Goal: Check status: Check status

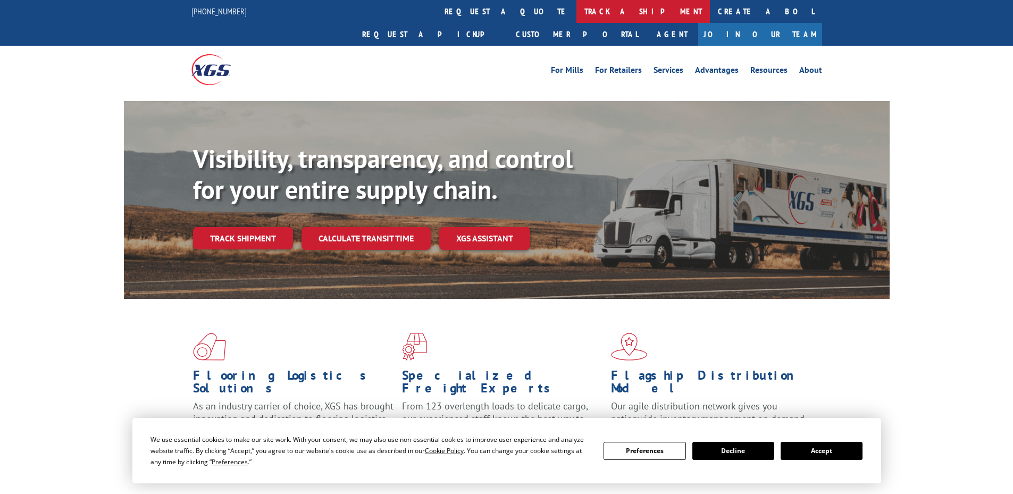
click at [577, 9] on link "track a shipment" at bounding box center [644, 11] width 134 height 23
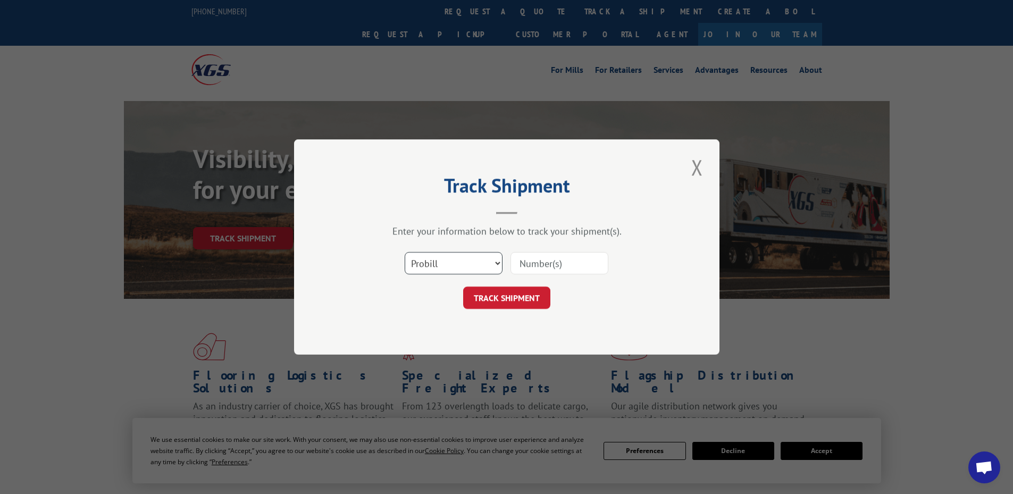
click at [450, 264] on select "Select category... Probill BOL PO" at bounding box center [454, 263] width 98 height 22
select select "bol"
click at [405, 252] on select "Select category... Probill BOL PO" at bounding box center [454, 263] width 98 height 22
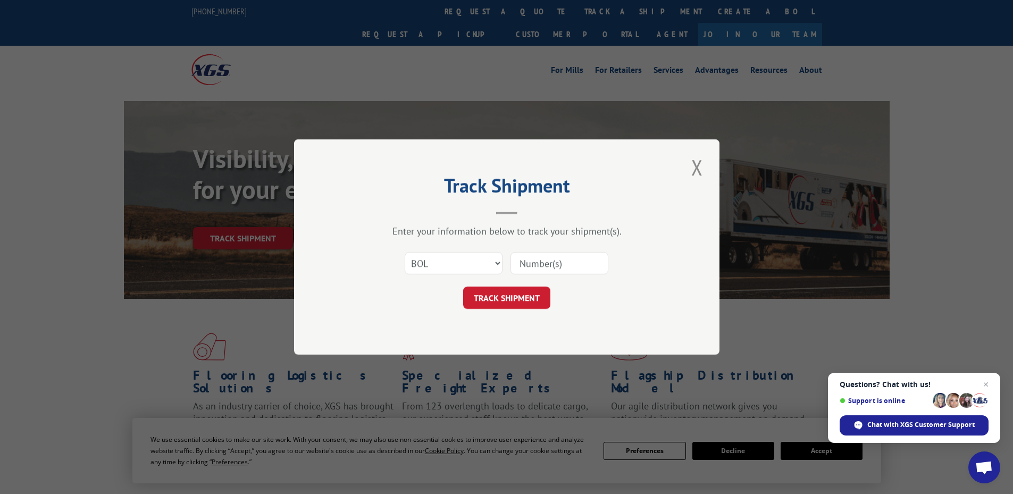
click at [550, 264] on input at bounding box center [560, 263] width 98 height 22
paste input "5942980"
type input "5942980"
click at [497, 298] on button "TRACK SHIPMENT" at bounding box center [506, 298] width 87 height 22
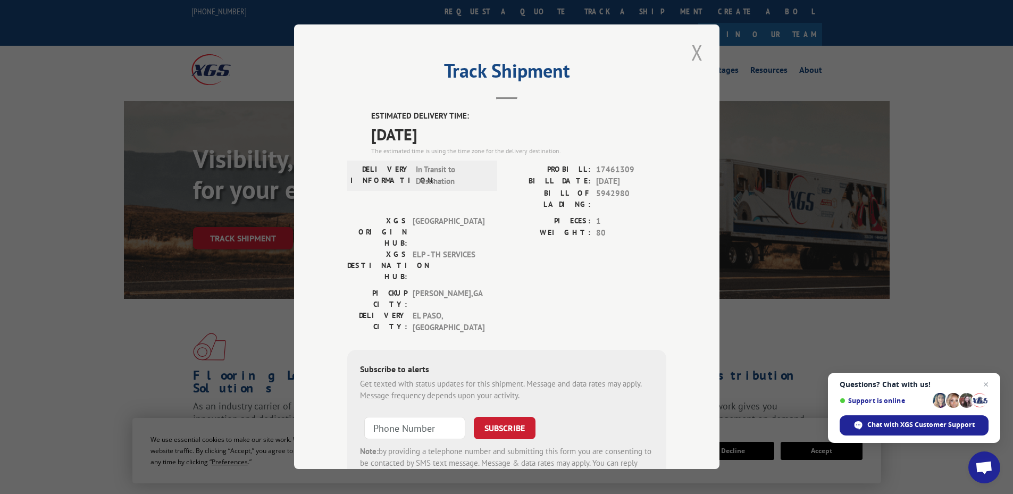
click at [689, 52] on button "Close modal" at bounding box center [697, 52] width 18 height 29
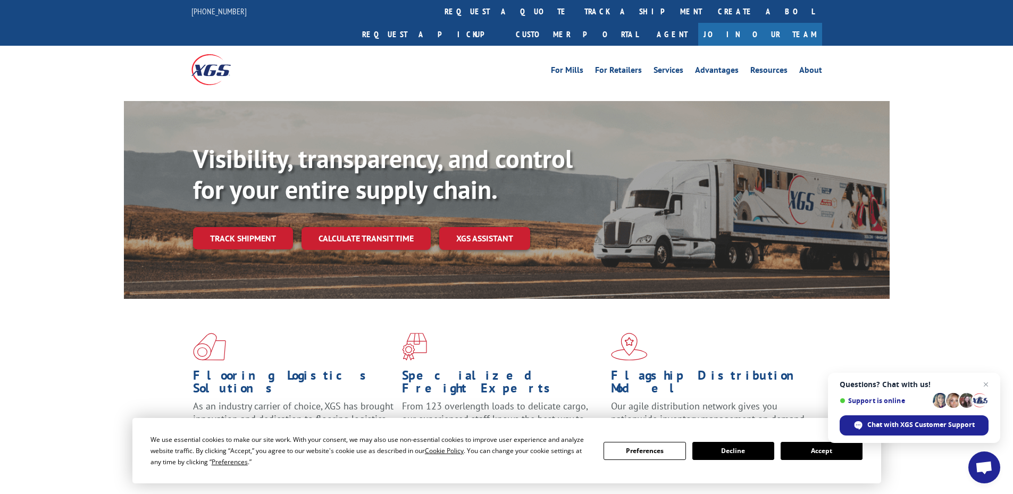
click at [823, 460] on div "We use essential cookies to make our site work. With your consent, we may also …" at bounding box center [507, 451] width 712 height 34
click at [821, 448] on button "Accept" at bounding box center [822, 451] width 82 height 18
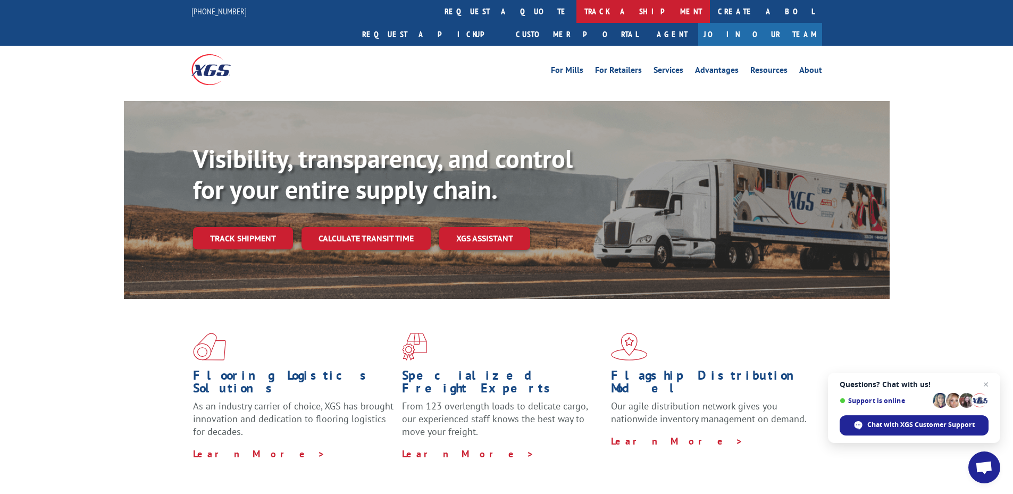
click at [577, 11] on link "track a shipment" at bounding box center [644, 11] width 134 height 23
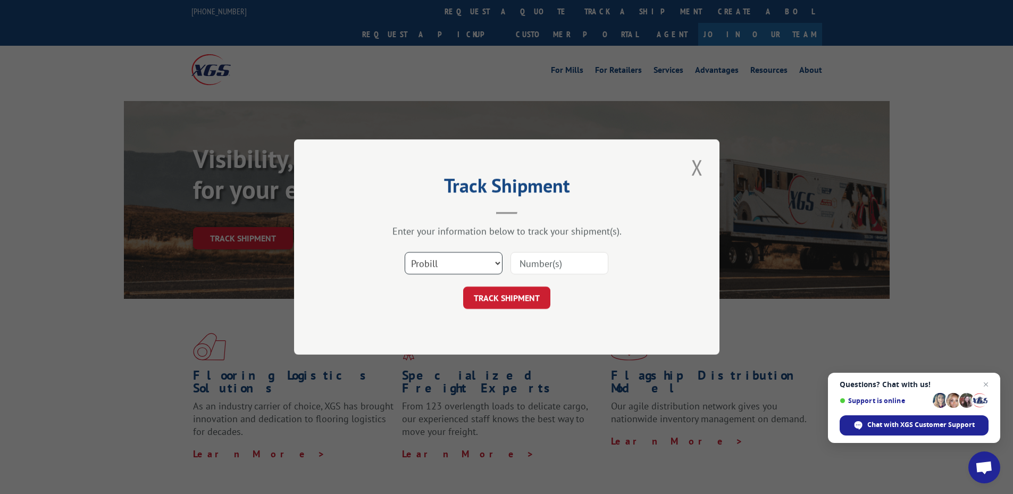
click at [468, 266] on select "Select category... Probill BOL PO" at bounding box center [454, 263] width 98 height 22
select select "bol"
click at [405, 252] on select "Select category... Probill BOL PO" at bounding box center [454, 263] width 98 height 22
click at [538, 260] on input at bounding box center [560, 263] width 98 height 22
paste input "5942980"
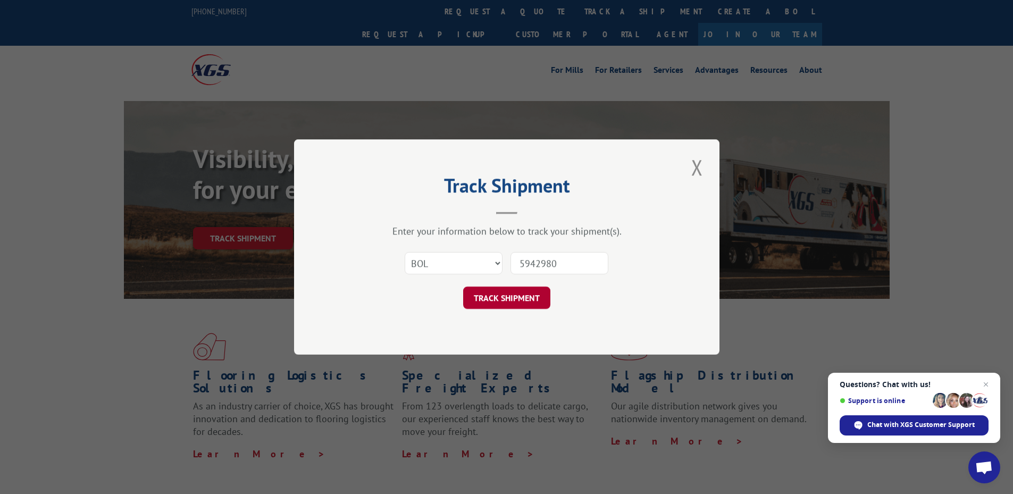
type input "5942980"
click at [500, 297] on button "TRACK SHIPMENT" at bounding box center [506, 298] width 87 height 22
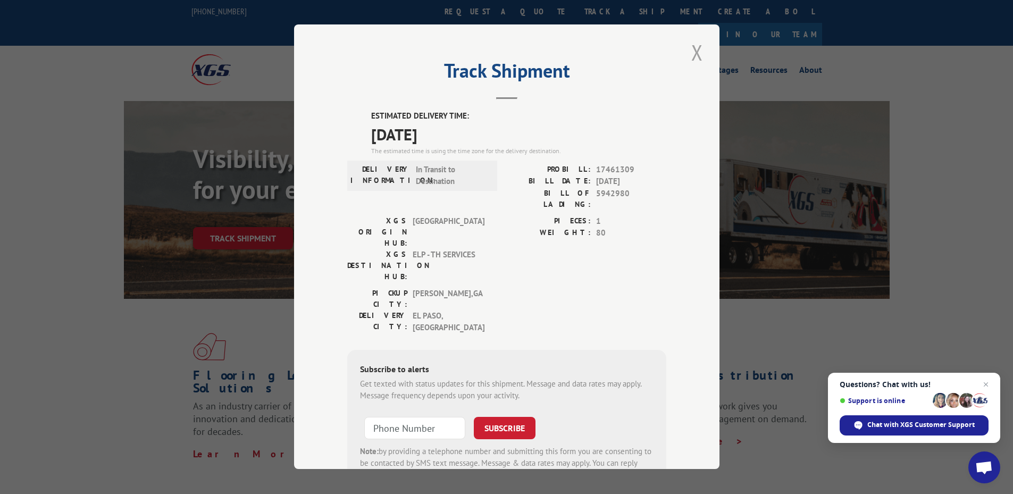
click at [693, 49] on button "Close modal" at bounding box center [697, 52] width 18 height 29
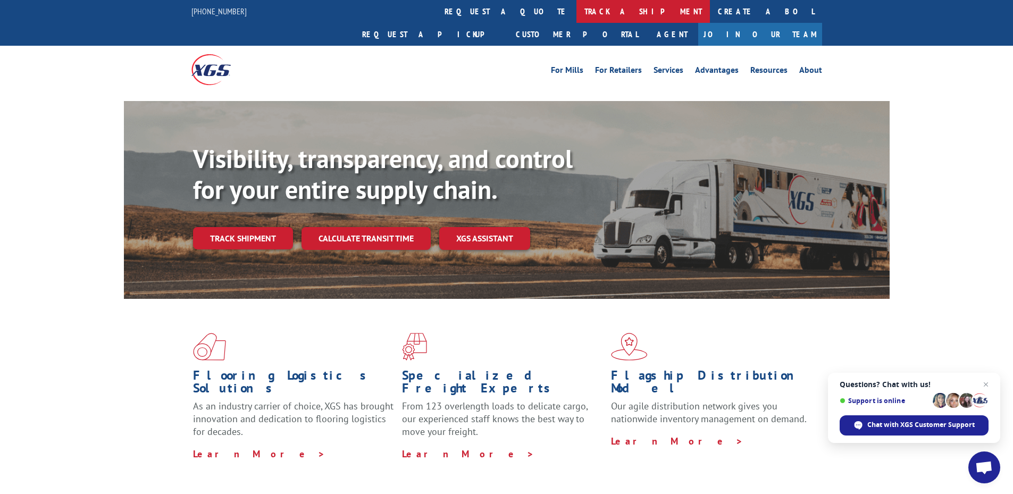
drag, startPoint x: 483, startPoint y: 11, endPoint x: 456, endPoint y: 455, distance: 444.9
click at [577, 12] on link "track a shipment" at bounding box center [644, 11] width 134 height 23
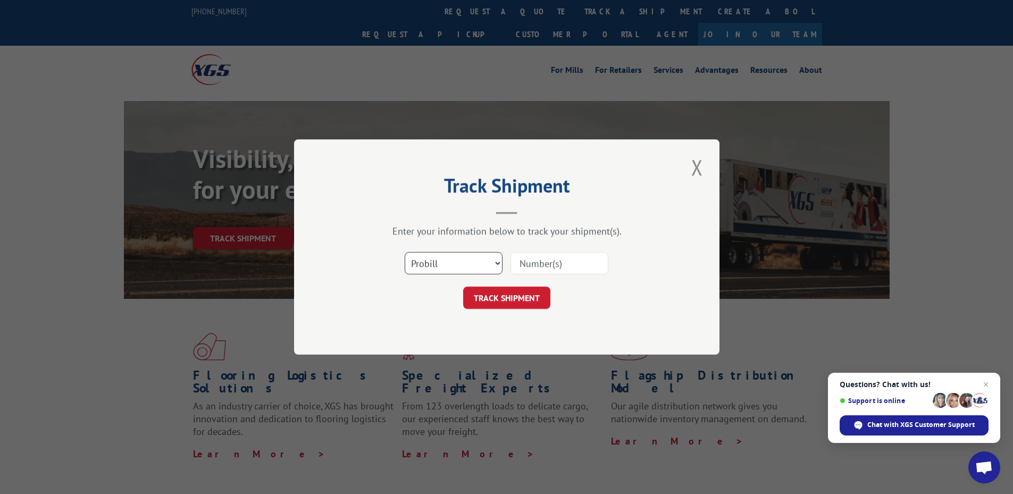
drag, startPoint x: 479, startPoint y: 266, endPoint x: 478, endPoint y: 272, distance: 6.1
click at [479, 269] on select "Select category... Probill BOL PO" at bounding box center [454, 263] width 98 height 22
select select "bol"
click at [405, 252] on select "Select category... Probill BOL PO" at bounding box center [454, 263] width 98 height 22
click at [543, 260] on input at bounding box center [560, 263] width 98 height 22
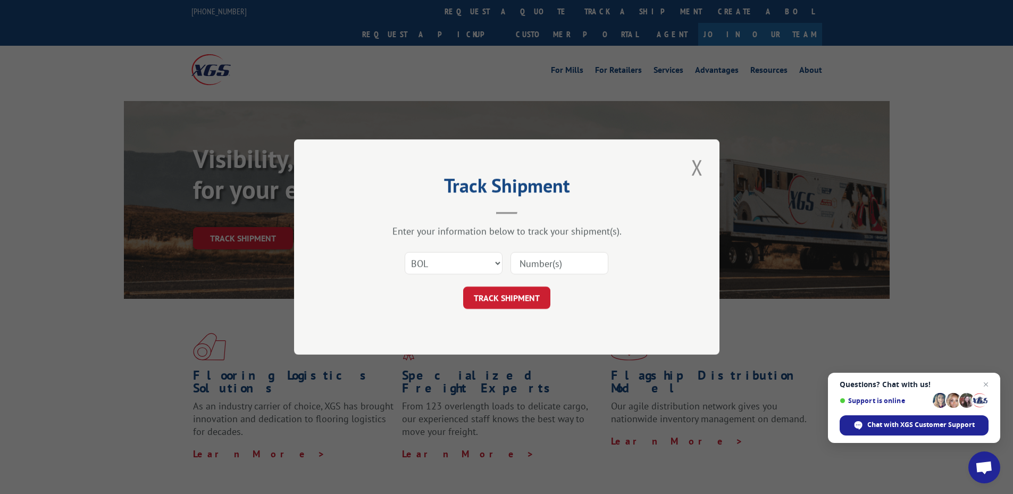
paste input "5942980"
type input "5942980"
click at [505, 298] on button "TRACK SHIPMENT" at bounding box center [506, 298] width 87 height 22
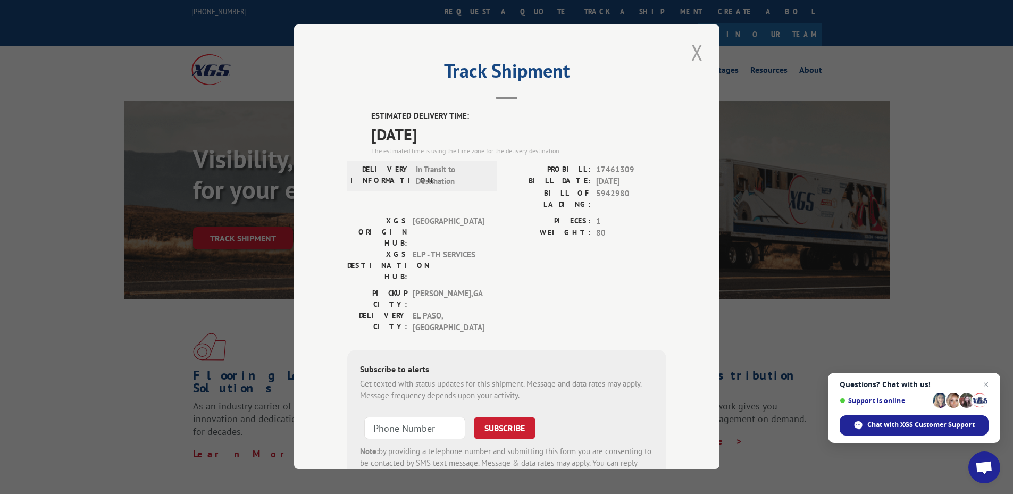
click at [697, 54] on button "Close modal" at bounding box center [697, 52] width 18 height 29
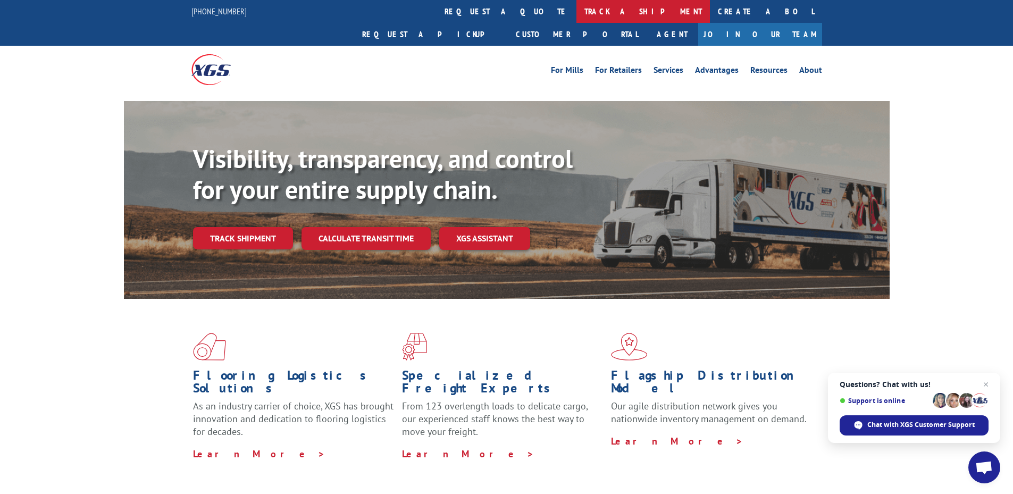
click at [577, 10] on link "track a shipment" at bounding box center [644, 11] width 134 height 23
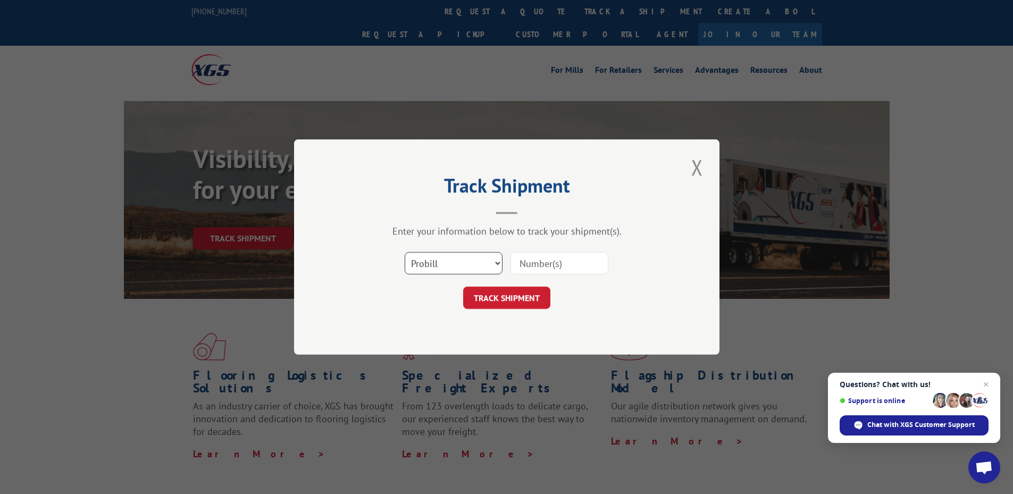
click at [459, 263] on select "Select category... Probill BOL PO" at bounding box center [454, 263] width 98 height 22
select select "bol"
click at [405, 252] on select "Select category... Probill BOL PO" at bounding box center [454, 263] width 98 height 22
click at [535, 254] on input at bounding box center [560, 263] width 98 height 22
paste input "5942980"
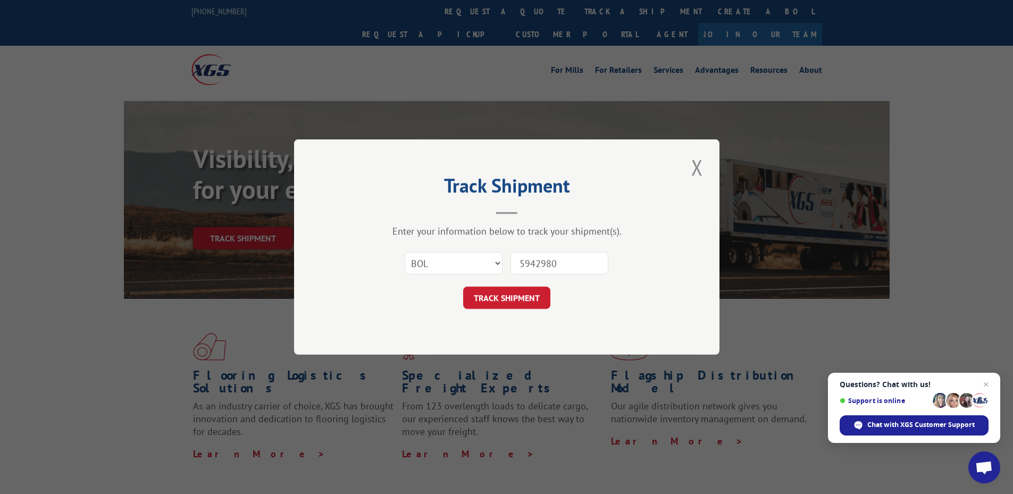
type input "5942980"
